Goal: Task Accomplishment & Management: Manage account settings

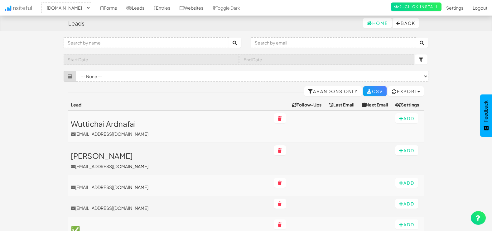
select select "1505"
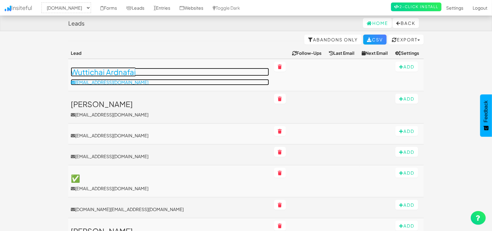
click at [114, 69] on h3 "Wuttichai Ardnafai" at bounding box center [170, 72] width 198 height 8
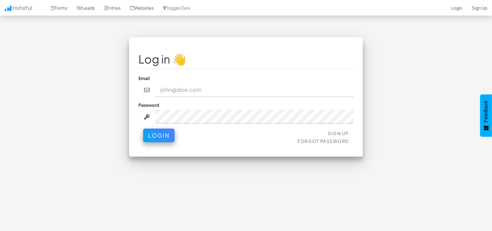
type input "[EMAIL_ADDRESS][DOMAIN_NAME]"
click at [156, 133] on button "Login" at bounding box center [158, 136] width 31 height 14
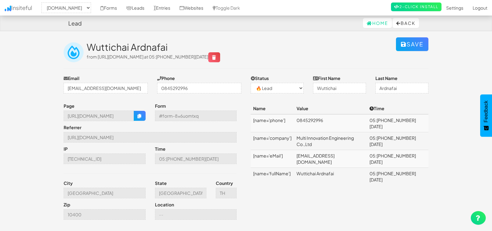
select select "1505"
select select "0"
drag, startPoint x: 132, startPoint y: 89, endPoint x: -2, endPoint y: 81, distance: 133.9
click at [0, 81] on html "Lead Home Back Toggle navigation Insiteful -- None -- [DOMAIN_NAME] Forms Leads…" at bounding box center [246, 125] width 492 height 250
